Goal: Task Accomplishment & Management: Use online tool/utility

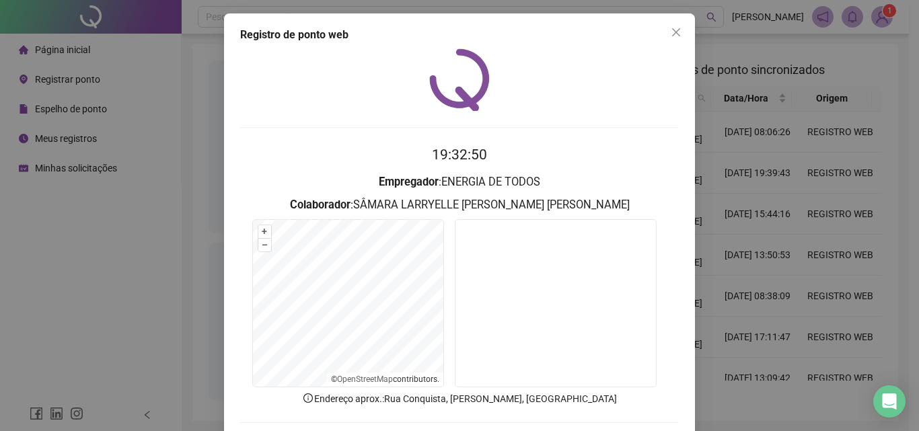
scroll to position [65, 0]
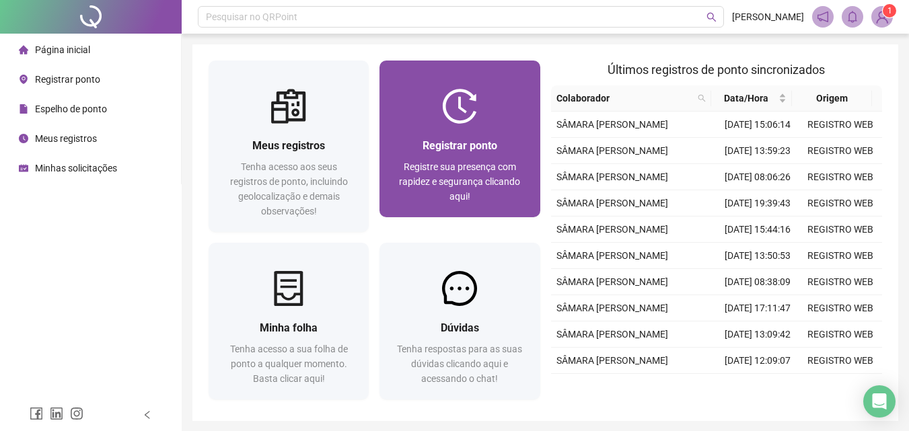
click at [433, 139] on span "Registrar ponto" at bounding box center [459, 145] width 75 height 13
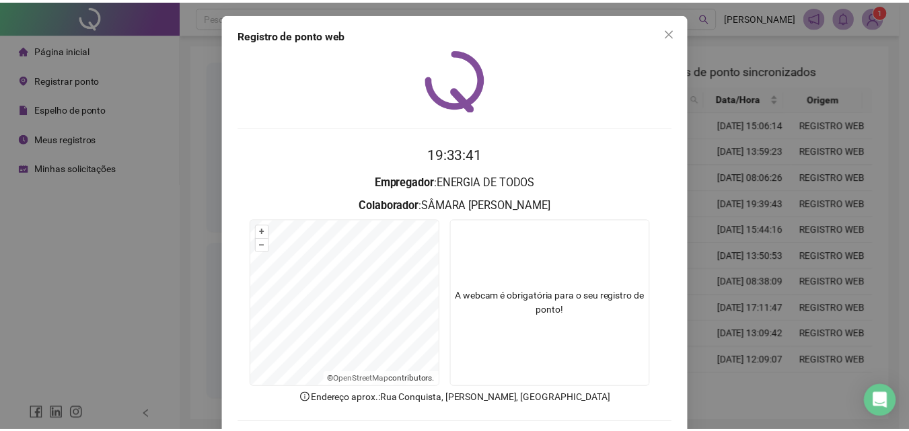
scroll to position [65, 0]
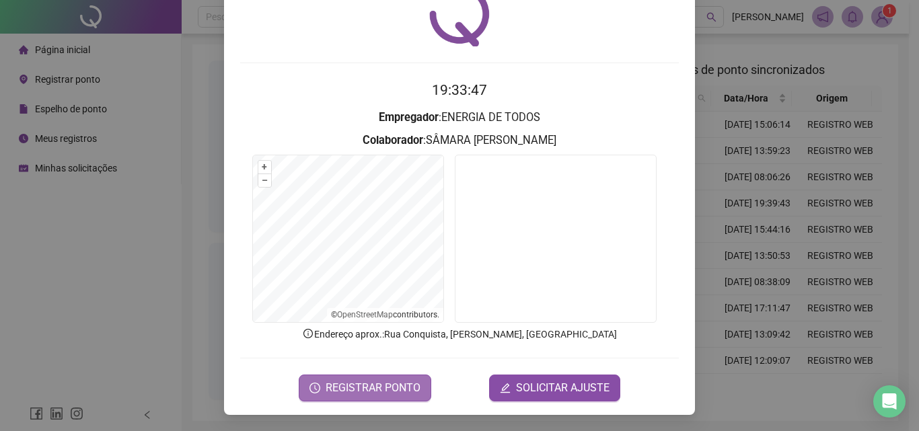
click at [362, 382] on span "REGISTRAR PONTO" at bounding box center [373, 388] width 95 height 16
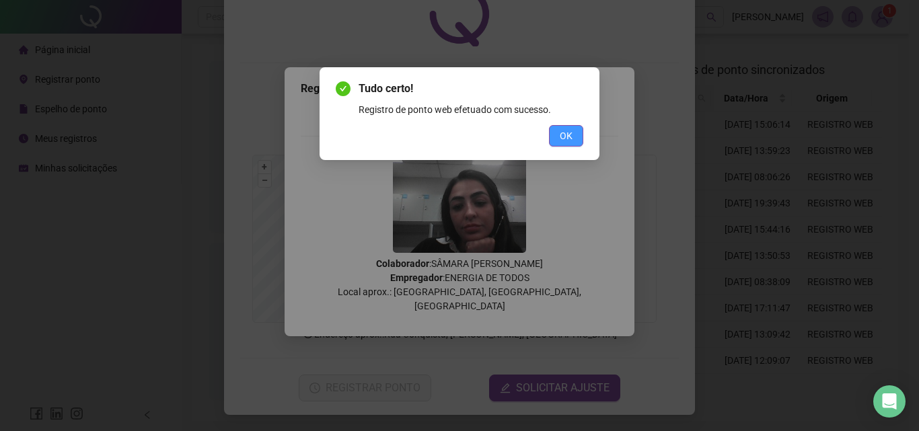
click at [560, 141] on span "OK" at bounding box center [566, 135] width 13 height 15
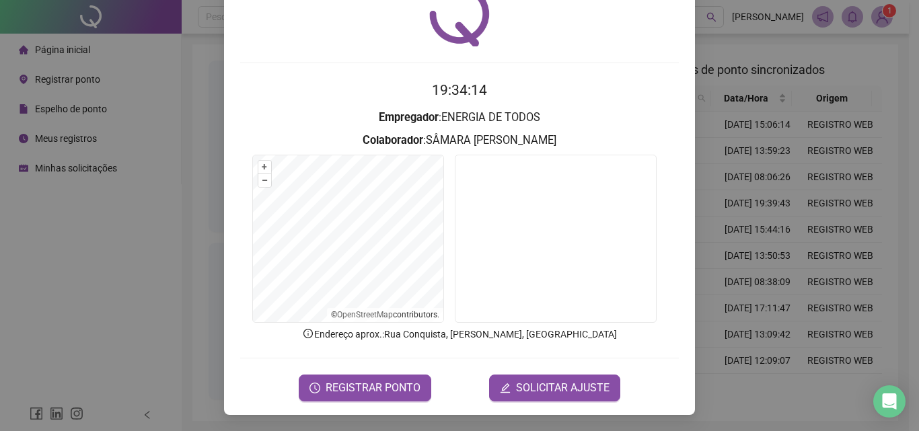
drag, startPoint x: 767, startPoint y: 208, endPoint x: 773, endPoint y: 203, distance: 8.2
click at [770, 206] on div "Registro de ponto web 19:34:14 Empregador : ENERGIA DE TODOS Colaborador : SÂMA…" at bounding box center [459, 215] width 919 height 431
